Goal: Information Seeking & Learning: Find specific page/section

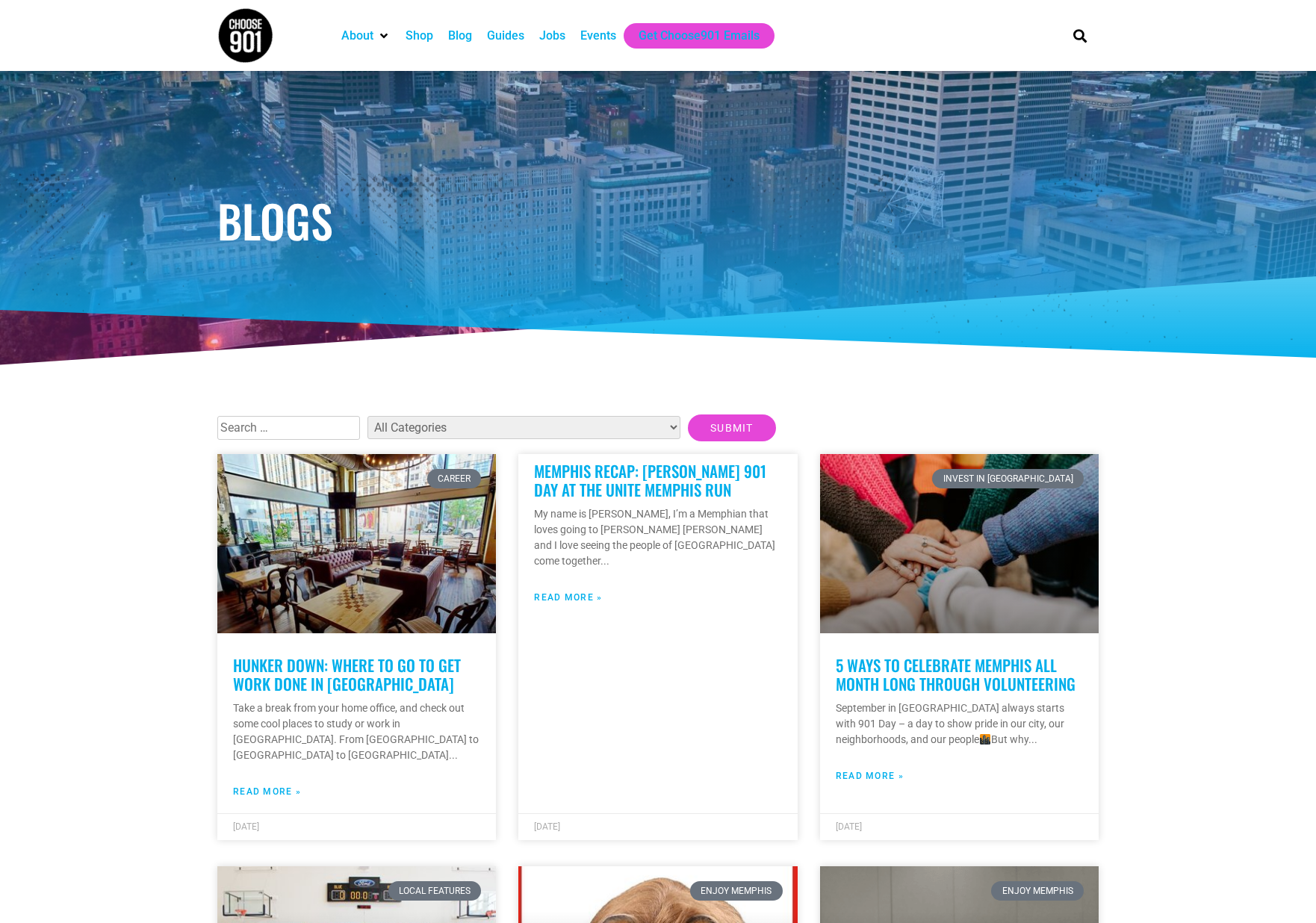
click at [325, 425] on input "text" at bounding box center [289, 427] width 142 height 24
click at [688, 415] on input "Submit" at bounding box center [733, 428] width 89 height 27
click at [688, 426] on input "Submit" at bounding box center [733, 428] width 89 height 27
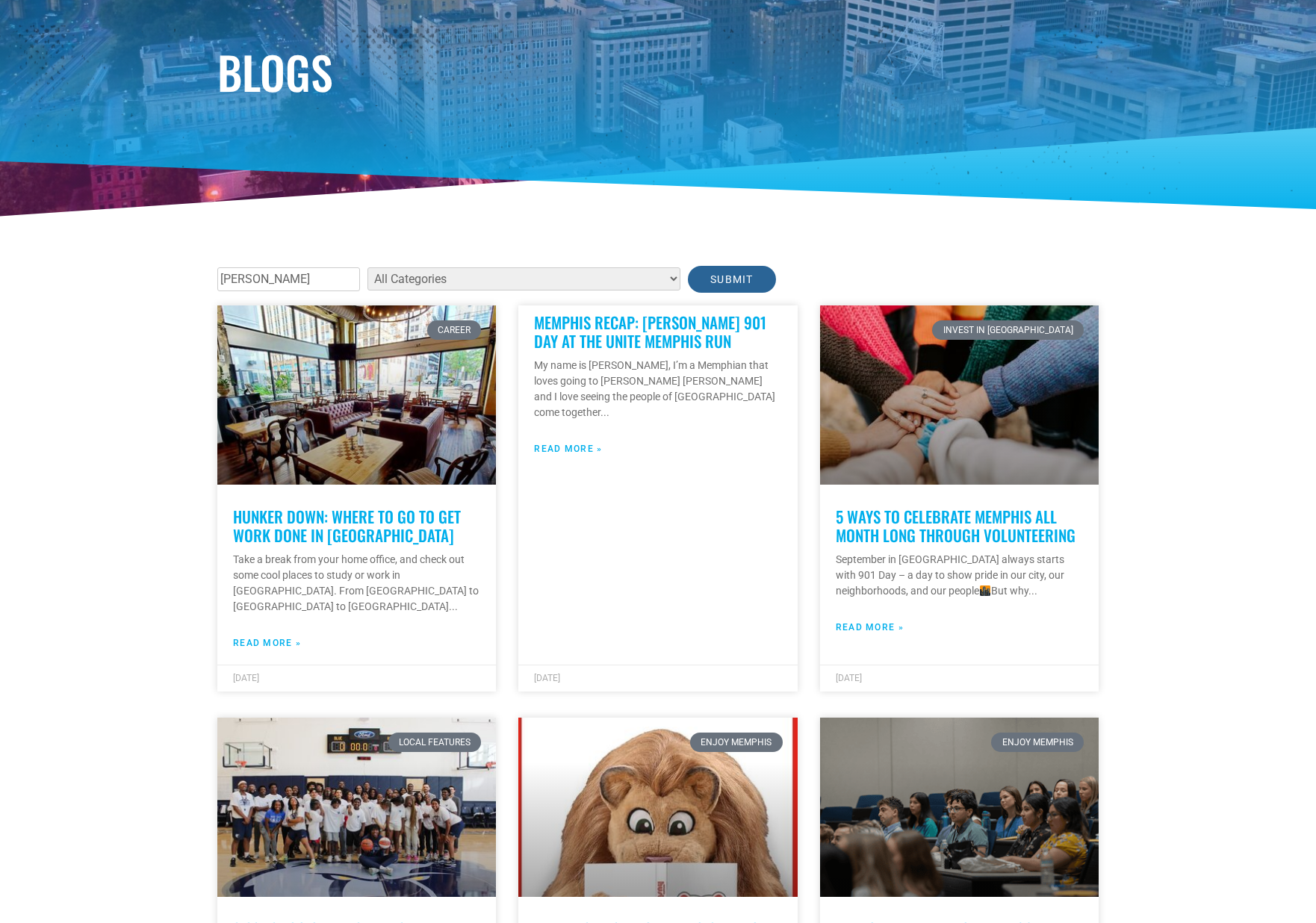
scroll to position [149, 0]
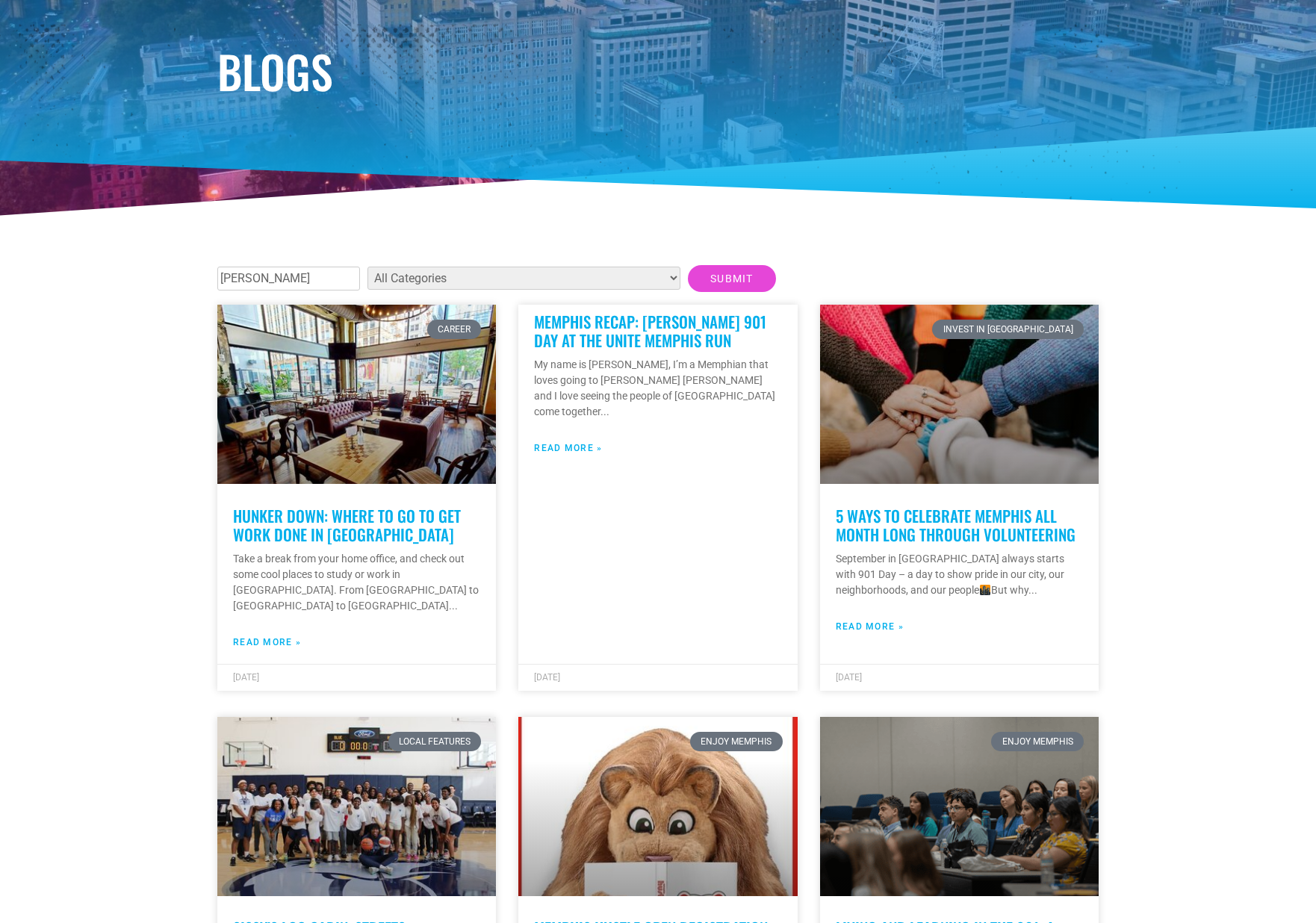
click at [579, 280] on select "All Categories Articles Beer Binghampton Dev. Corporation Career Choose901: Alu…" at bounding box center [524, 278] width 313 height 23
drag, startPoint x: 326, startPoint y: 280, endPoint x: 217, endPoint y: 268, distance: 109.7
click at [688, 281] on input "Submit" at bounding box center [733, 278] width 89 height 27
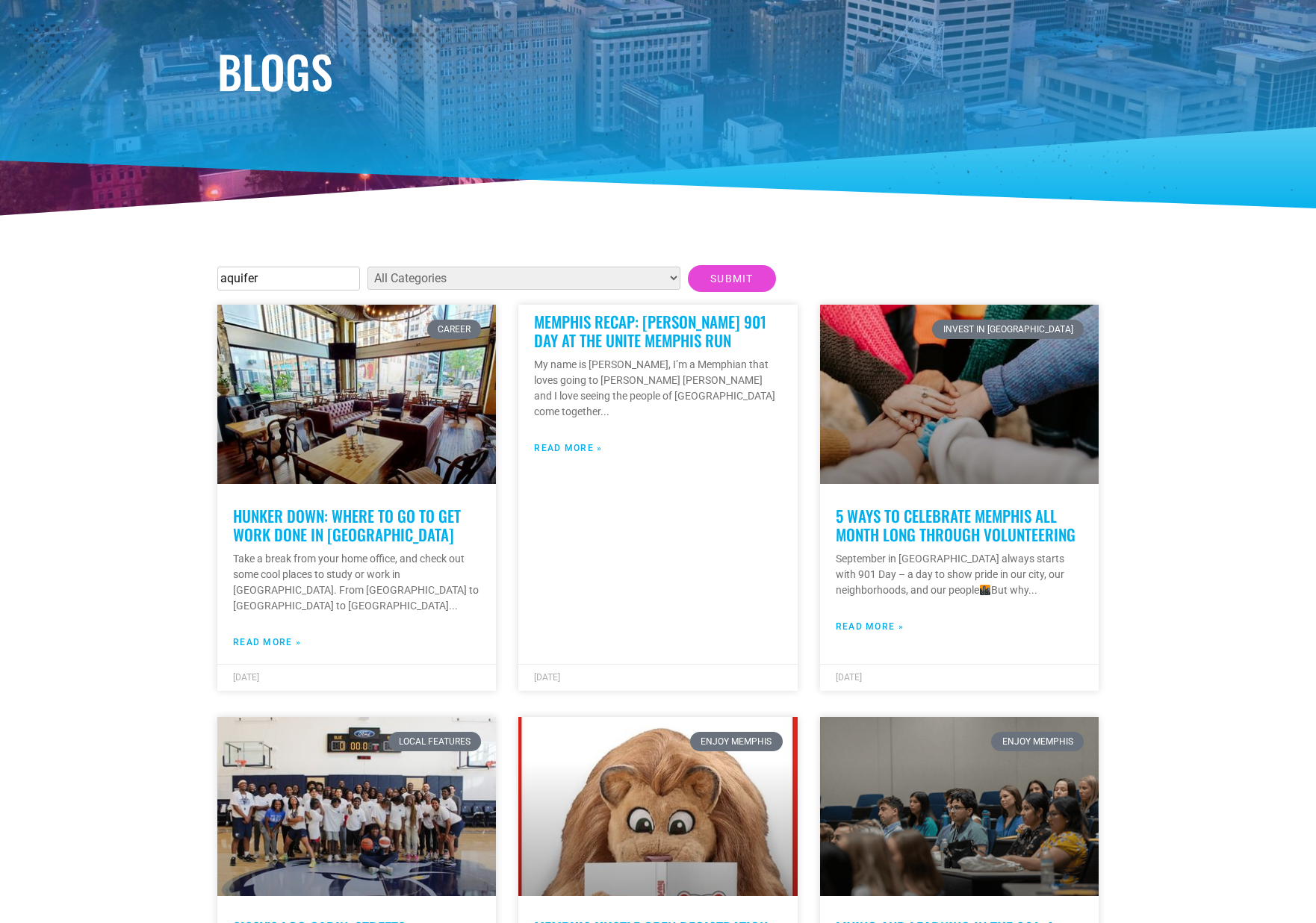
drag, startPoint x: 220, startPoint y: 275, endPoint x: 199, endPoint y: 275, distance: 21.0
type input "lichterman nature center"
click at [688, 287] on input "Submit" at bounding box center [733, 278] width 89 height 27
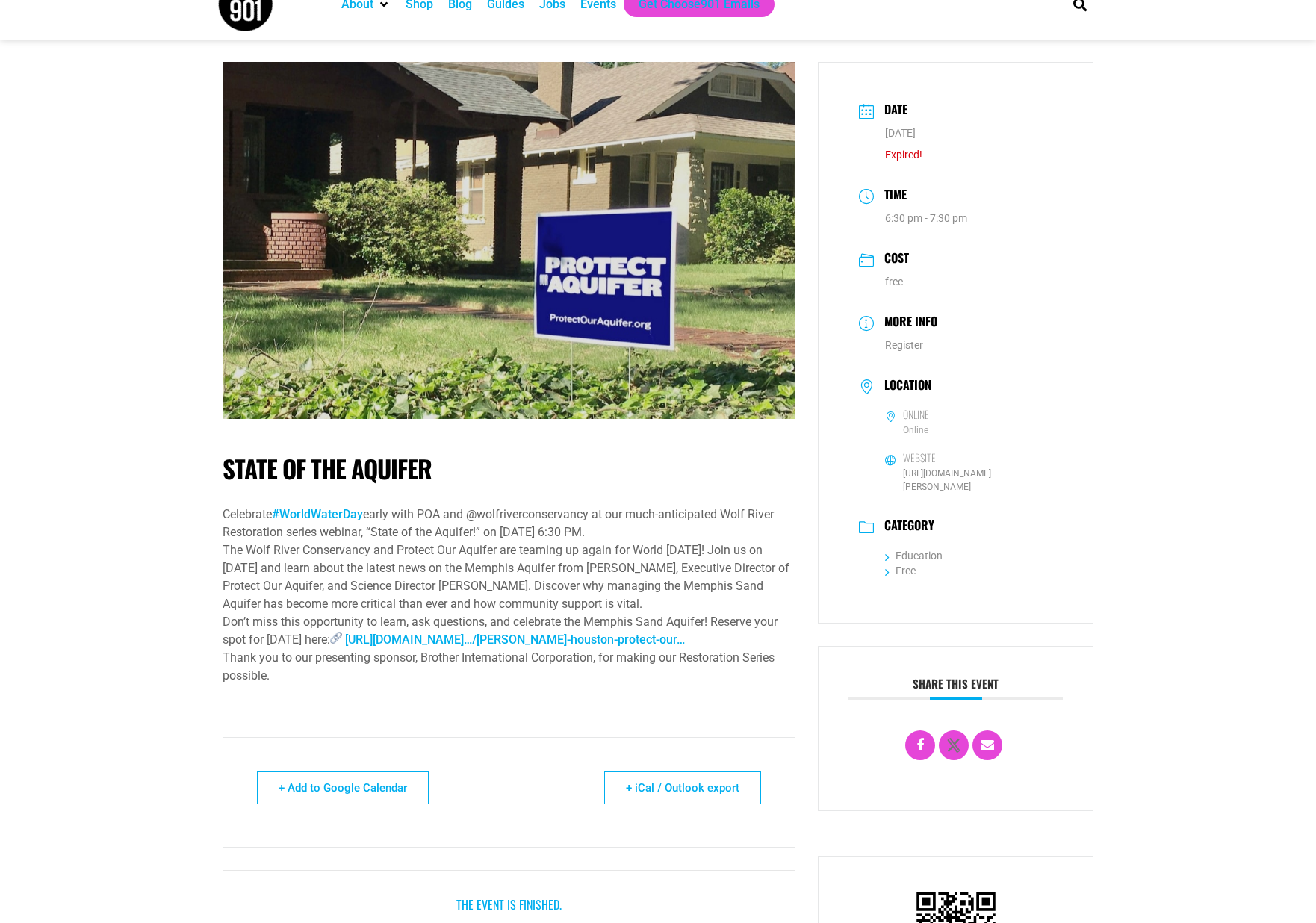
scroll to position [298, 0]
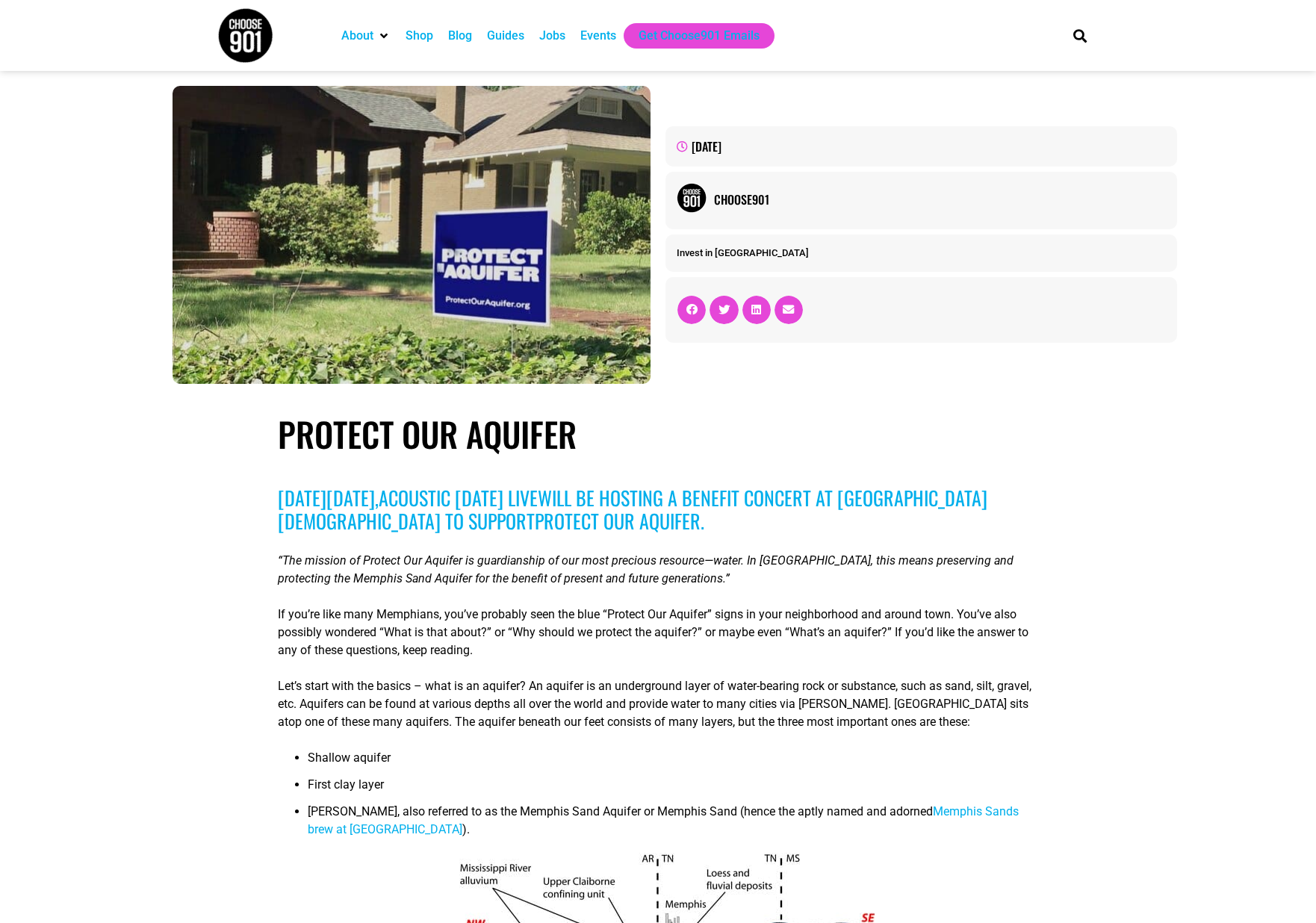
scroll to position [2091, 0]
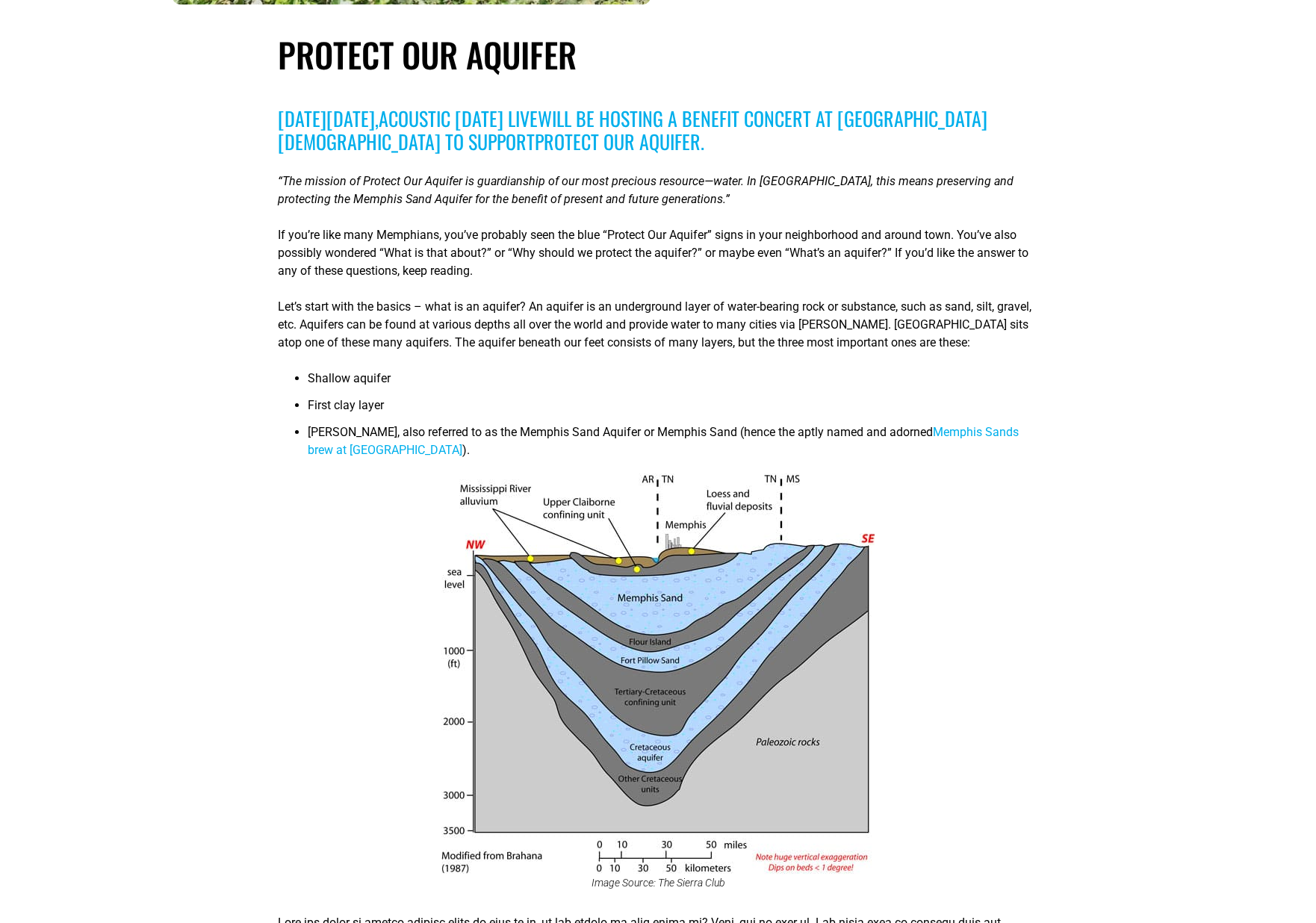
scroll to position [373, 0]
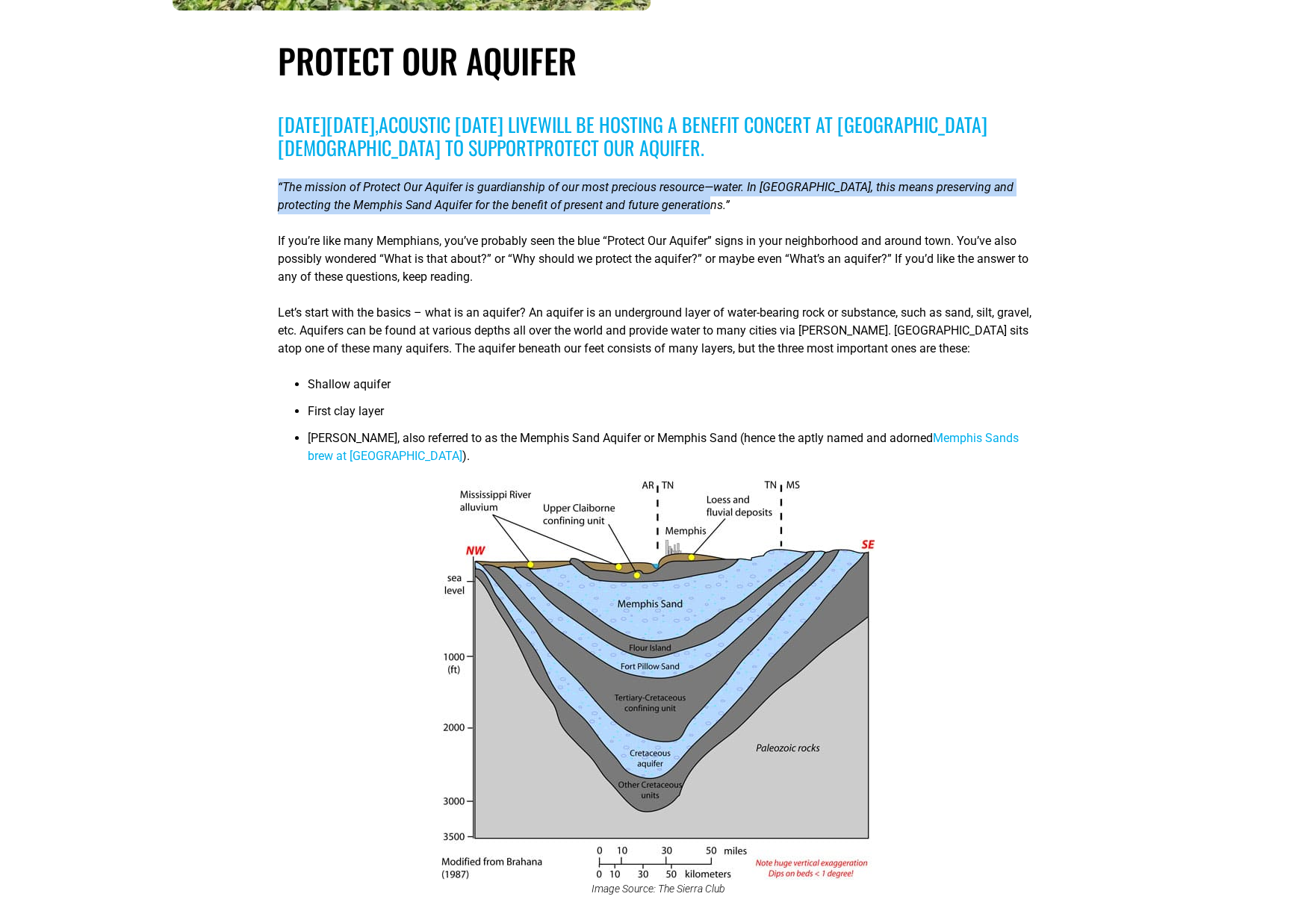
drag, startPoint x: 271, startPoint y: 182, endPoint x: 697, endPoint y: 201, distance: 426.4
copy span "“The mission of Protect Our Aquifer is guardianship of our most precious resour…"
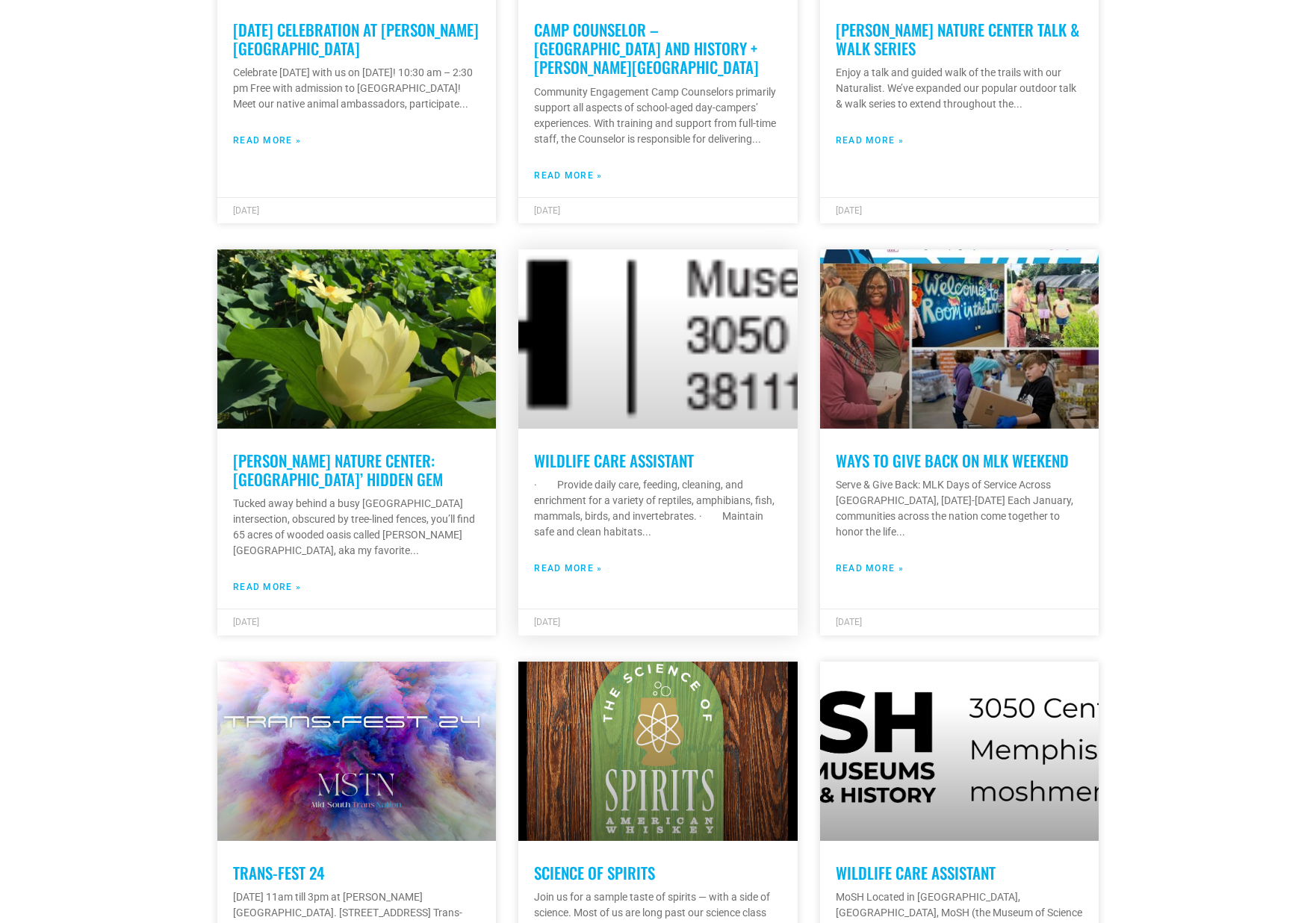
scroll to position [598, 0]
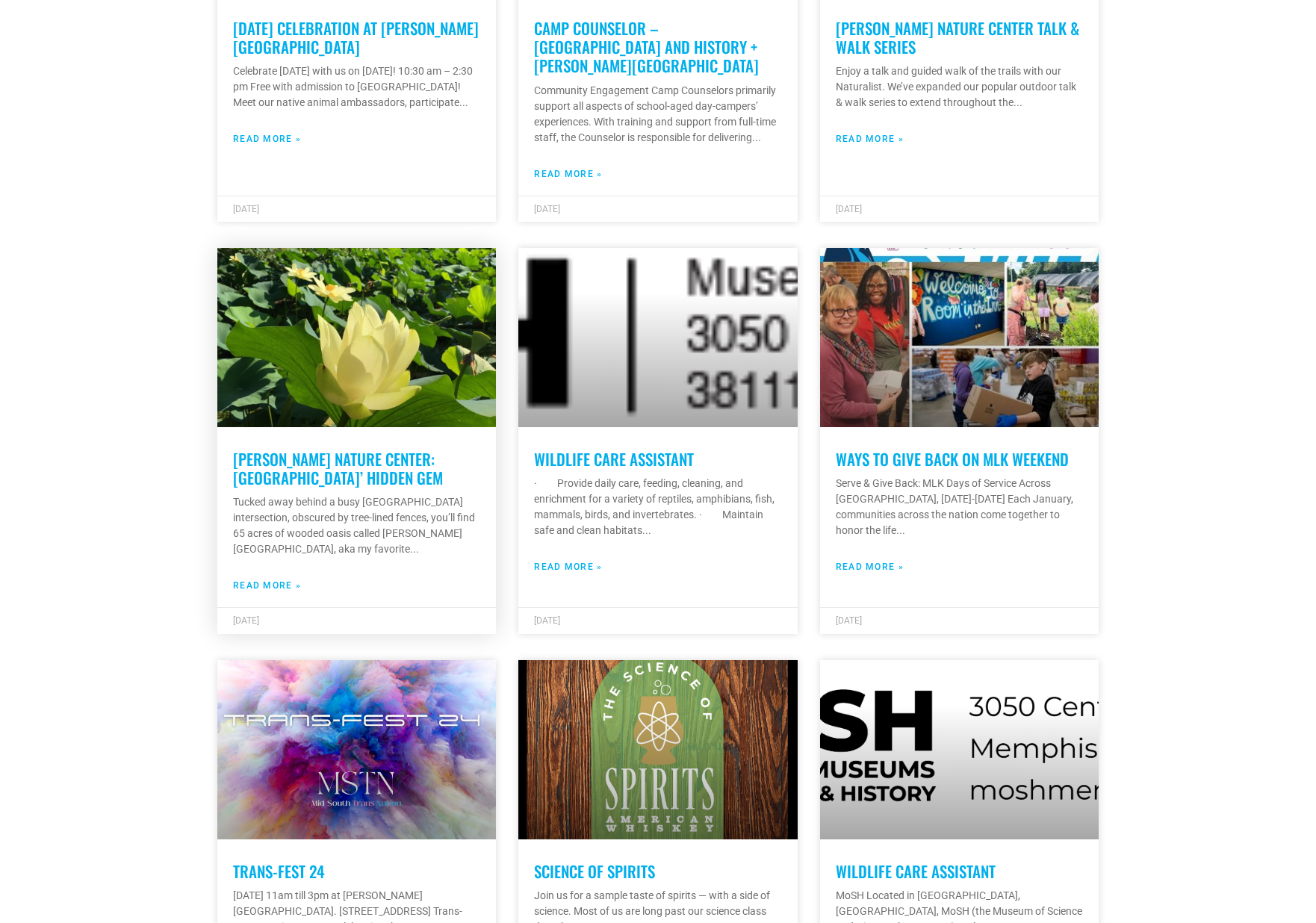
click at [424, 456] on link "[PERSON_NAME] Nature Center: [GEOGRAPHIC_DATA]’ Hidden Gem" at bounding box center [338, 468] width 210 height 41
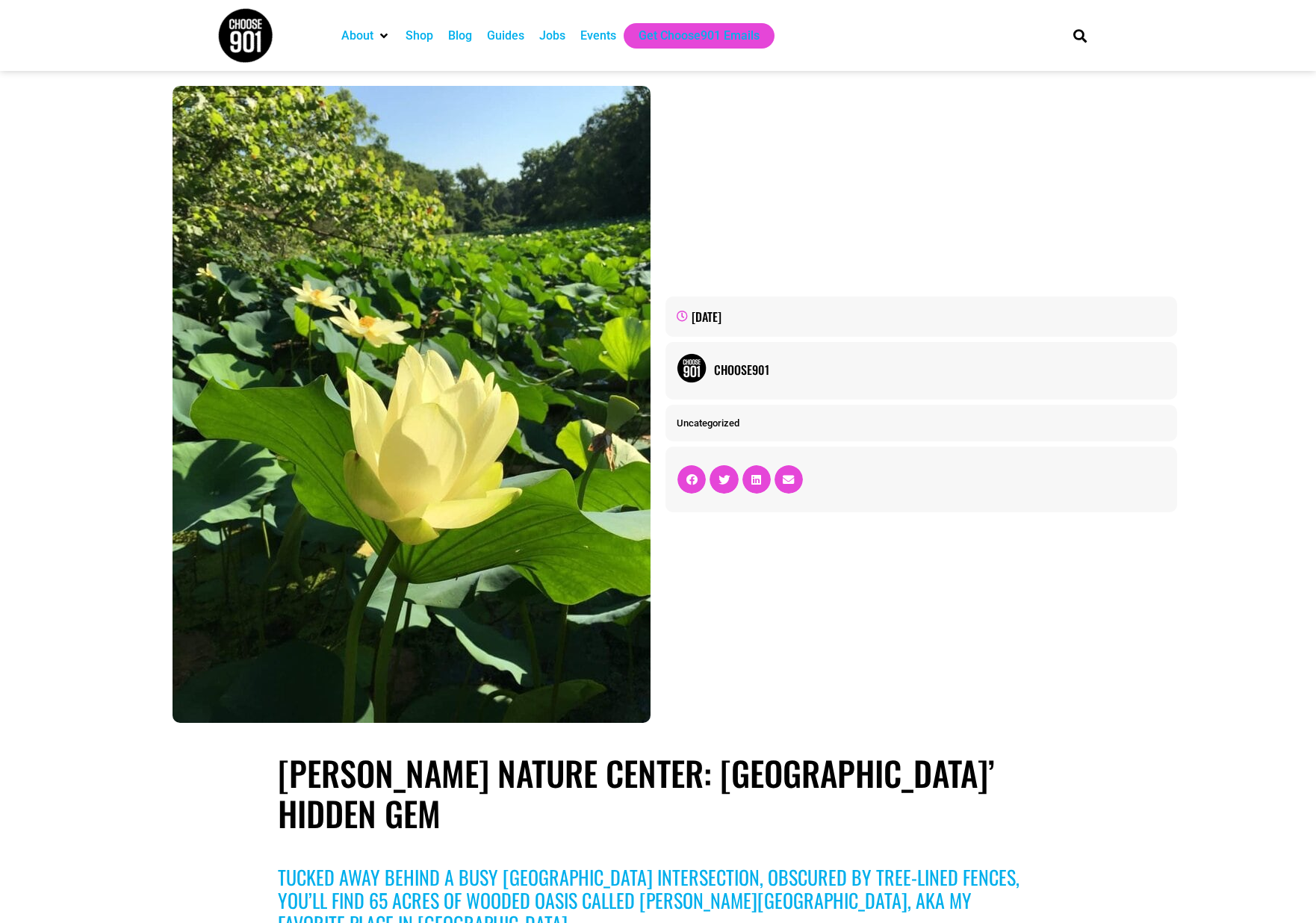
click at [109, 132] on div "[DATE] Choose901 Uncategorized" at bounding box center [658, 404] width 1316 height 667
